Goal: Communication & Community: Answer question/provide support

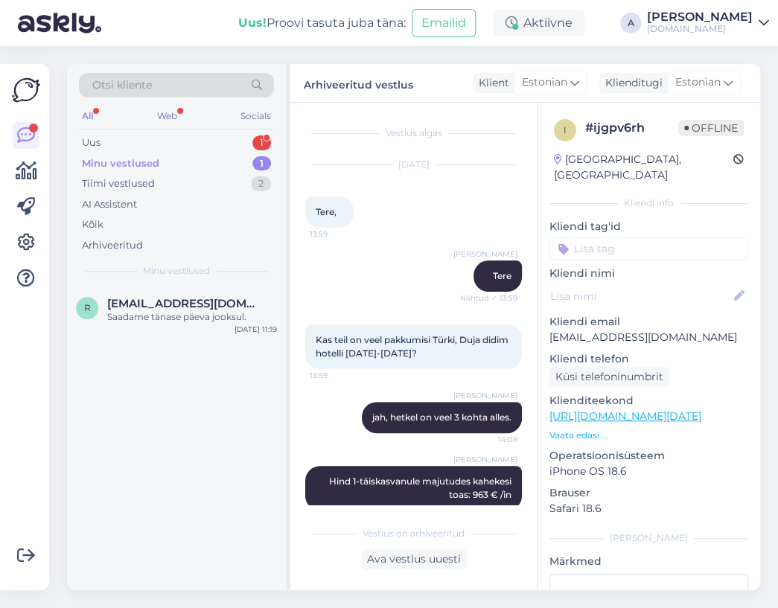
click at [268, 141] on div "1" at bounding box center [261, 142] width 19 height 15
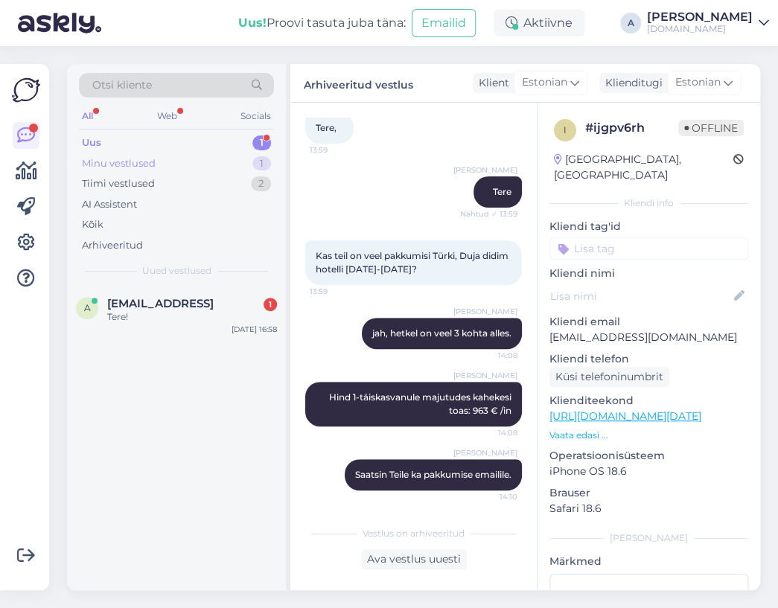
click at [266, 156] on div "1" at bounding box center [261, 163] width 19 height 15
click at [209, 185] on div "Tiimi vestlused 3" at bounding box center [176, 183] width 195 height 21
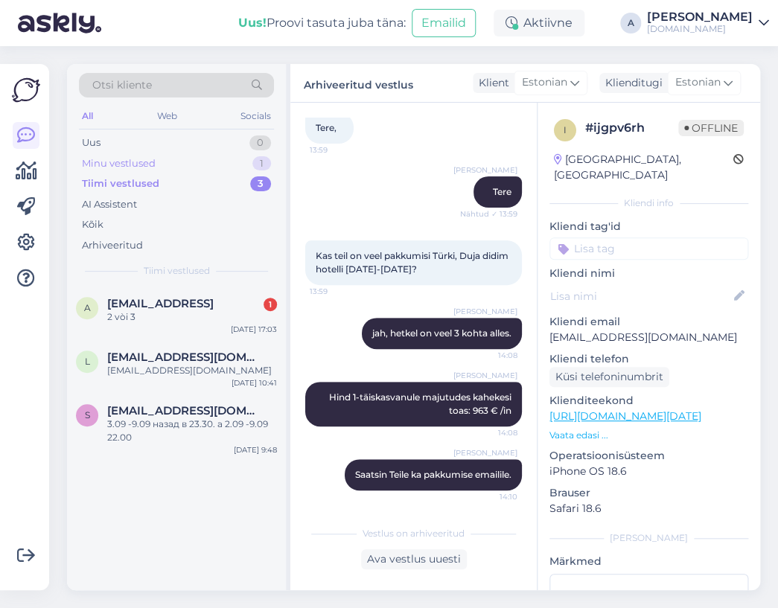
click at [185, 160] on div "Minu vestlused 1" at bounding box center [176, 163] width 195 height 21
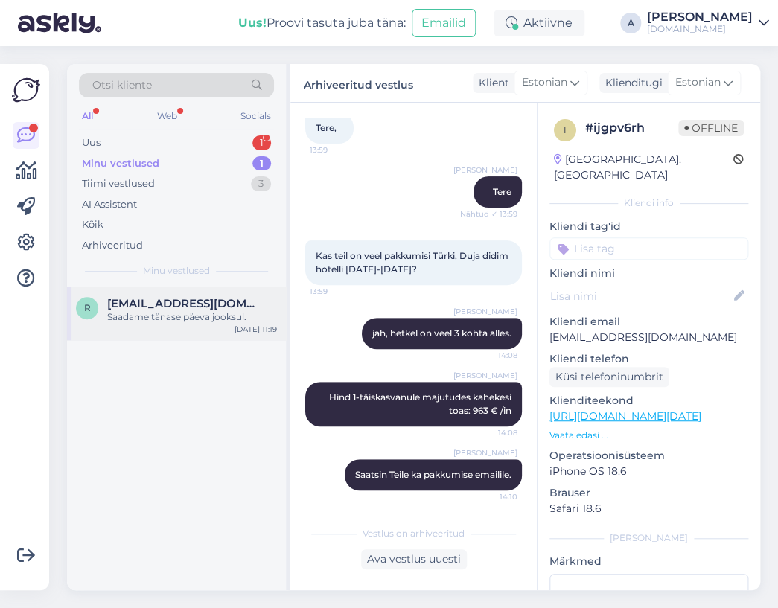
click at [212, 297] on span "[EMAIL_ADDRESS][DOMAIN_NAME]" at bounding box center [184, 303] width 155 height 13
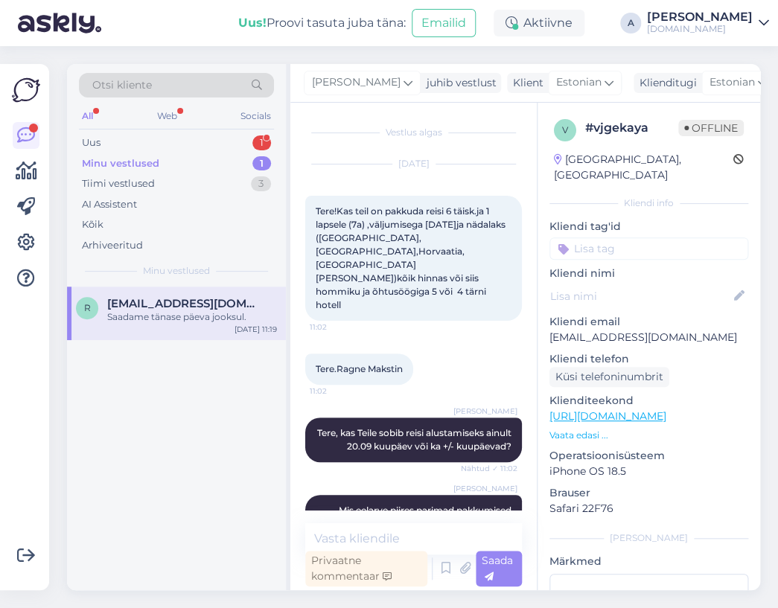
scroll to position [0, 0]
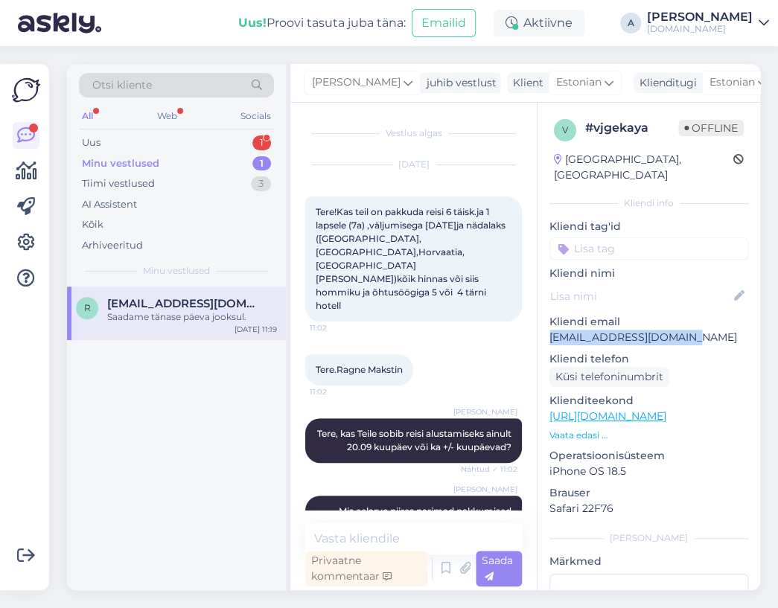
drag, startPoint x: 700, startPoint y: 320, endPoint x: 543, endPoint y: 319, distance: 156.3
click at [543, 319] on div "v # vjgekaya Offline [GEOGRAPHIC_DATA], [GEOGRAPHIC_DATA] Kliendi info Kliendi …" at bounding box center [648, 417] width 223 height 628
click at [680, 330] on p "[EMAIL_ADDRESS][DOMAIN_NAME]" at bounding box center [648, 338] width 199 height 16
click at [695, 330] on p "[EMAIL_ADDRESS][DOMAIN_NAME]" at bounding box center [648, 338] width 199 height 16
drag, startPoint x: 700, startPoint y: 324, endPoint x: 64, endPoint y: 8, distance: 709.8
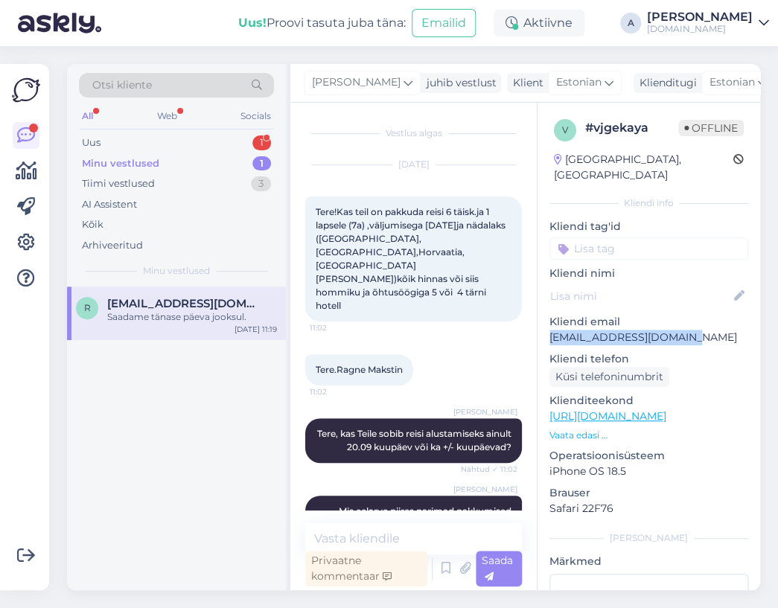
click at [542, 325] on div "v # vjgekaya Offline [GEOGRAPHIC_DATA], [GEOGRAPHIC_DATA] Kliendi info Kliendi …" at bounding box center [648, 417] width 223 height 628
copy p "[EMAIL_ADDRESS][DOMAIN_NAME]"
click at [649, 314] on p "Kliendi email" at bounding box center [648, 322] width 199 height 16
drag, startPoint x: 699, startPoint y: 325, endPoint x: 528, endPoint y: 326, distance: 171.2
click at [528, 326] on div "Vestlus algas [DATE] Tere!Kas teil on pakkuda reisi 6 täisk.ja 1 lapsele (7a) ,…" at bounding box center [525, 347] width 470 height 488
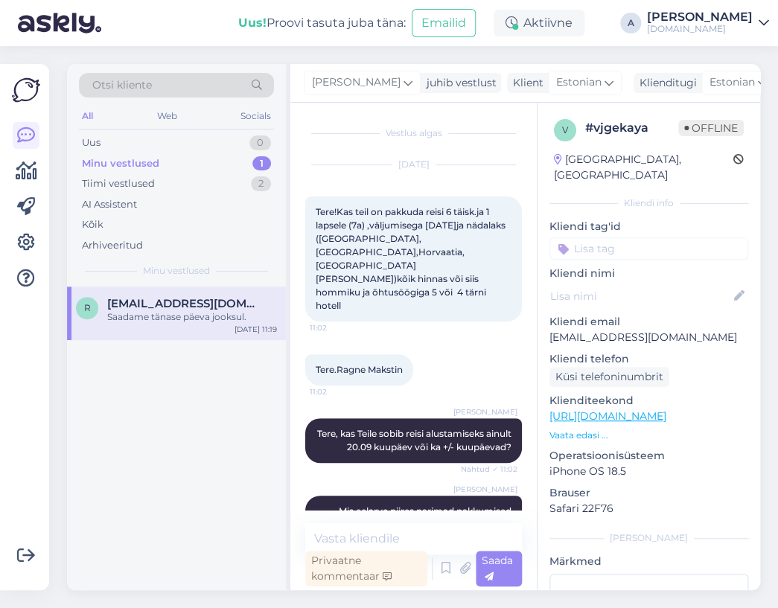
scroll to position [342, 0]
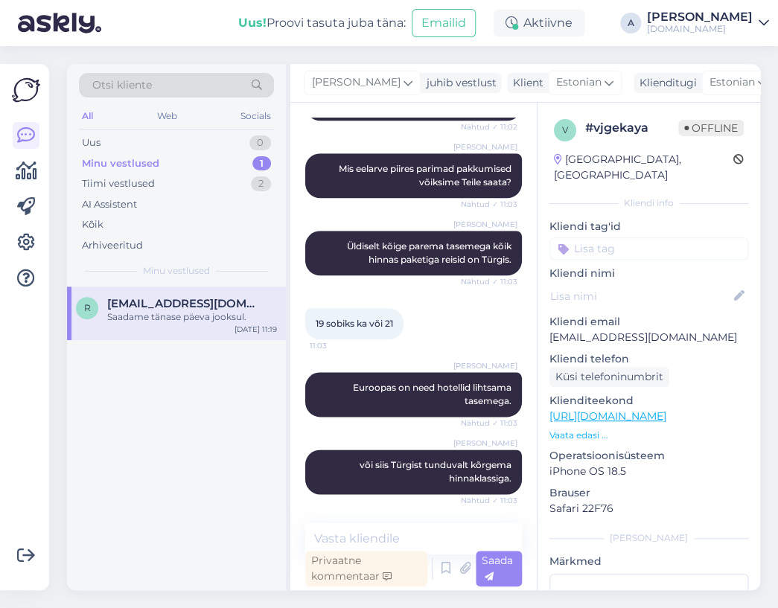
click at [553, 330] on p "[EMAIL_ADDRESS][DOMAIN_NAME]" at bounding box center [648, 338] width 199 height 16
click at [557, 330] on p "[EMAIL_ADDRESS][DOMAIN_NAME]" at bounding box center [648, 338] width 199 height 16
drag, startPoint x: 550, startPoint y: 326, endPoint x: 721, endPoint y: 326, distance: 171.2
click at [721, 330] on p "[EMAIL_ADDRESS][DOMAIN_NAME]" at bounding box center [648, 338] width 199 height 16
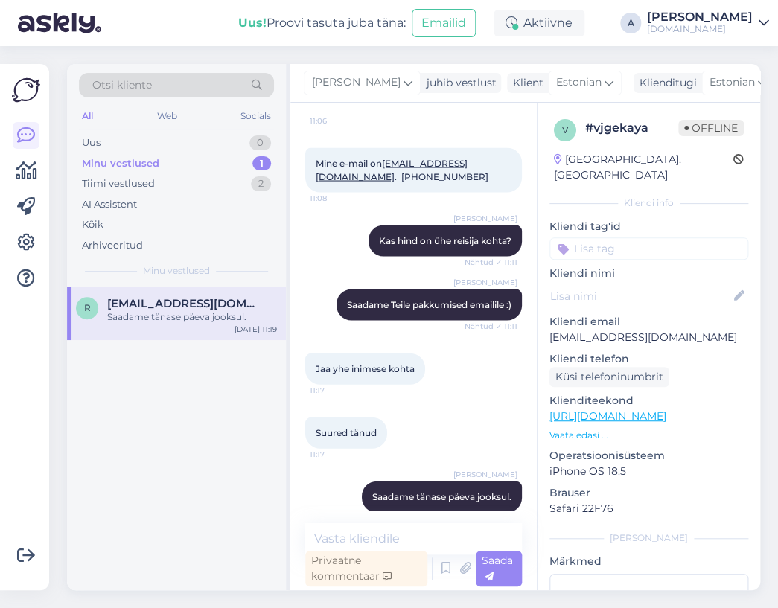
click at [379, 522] on div "Vestlus algas [DATE] Tere!Kas teil on pakkuda reisi 6 täisk.ja 1 lapsele (7a) ,…" at bounding box center [413, 347] width 246 height 488
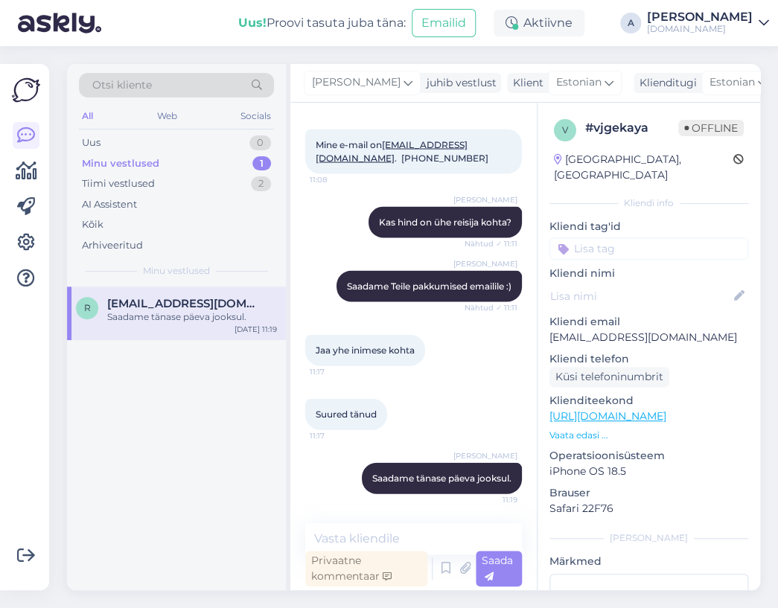
scroll to position [894, 0]
click at [401, 520] on div "Vestlus algas [DATE] Tere!Kas teil on pakkuda reisi 6 täisk.ja 1 lapsele (7a) ,…" at bounding box center [413, 347] width 246 height 488
click at [403, 534] on textarea at bounding box center [413, 538] width 217 height 31
type textarea "Saatsin Teile pakkumised emailile."
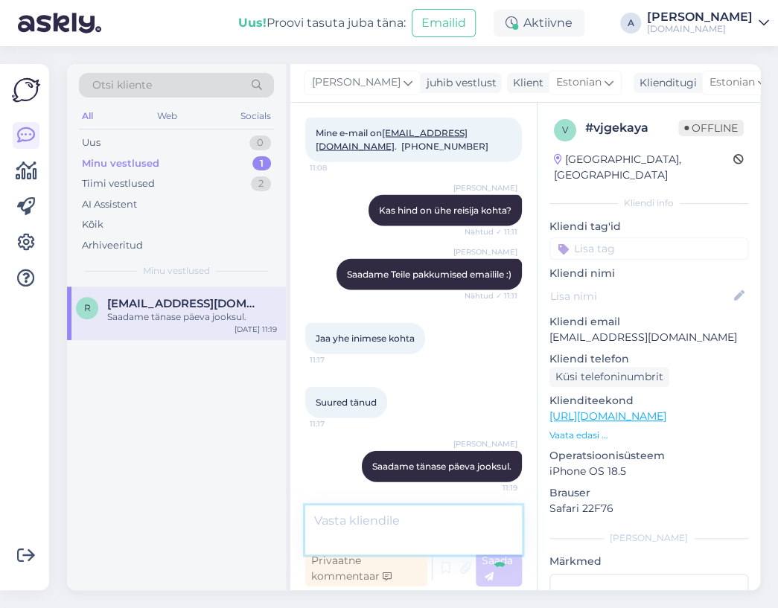
scroll to position [959, 0]
